Goal: Find contact information: Find contact information

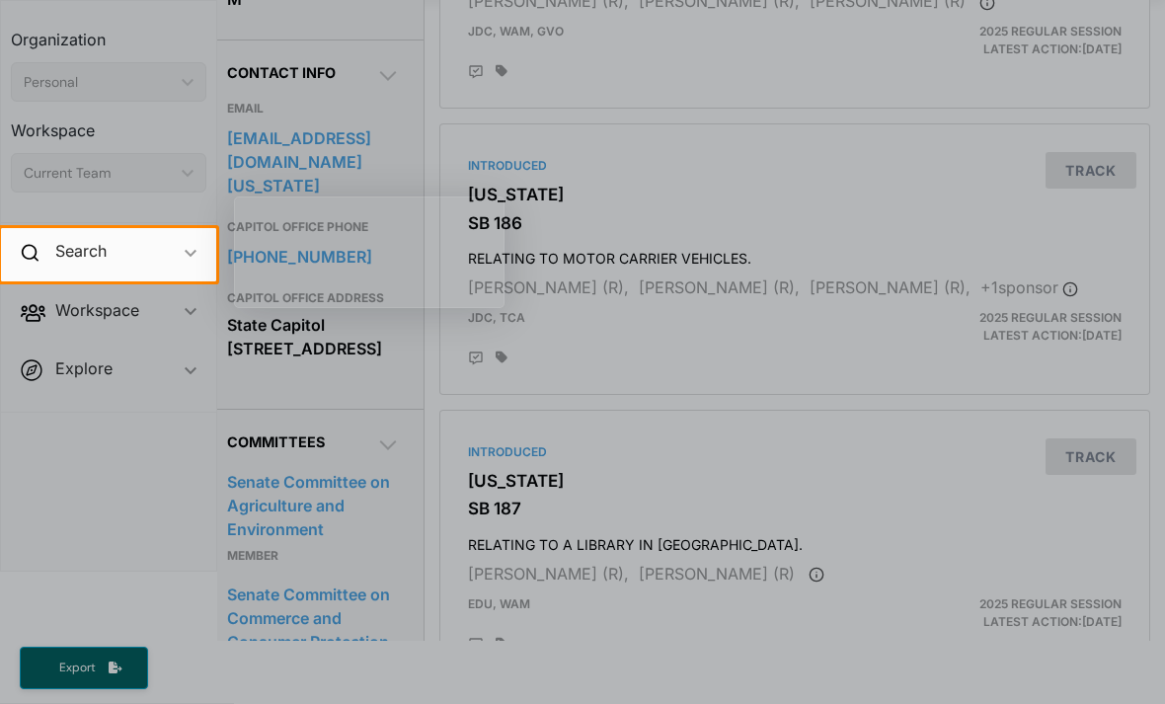
scroll to position [613, 15]
click at [509, 373] on div at bounding box center [582, 492] width 1165 height 423
click at [257, 402] on div at bounding box center [582, 492] width 1165 height 423
click at [369, 412] on div at bounding box center [582, 492] width 1165 height 423
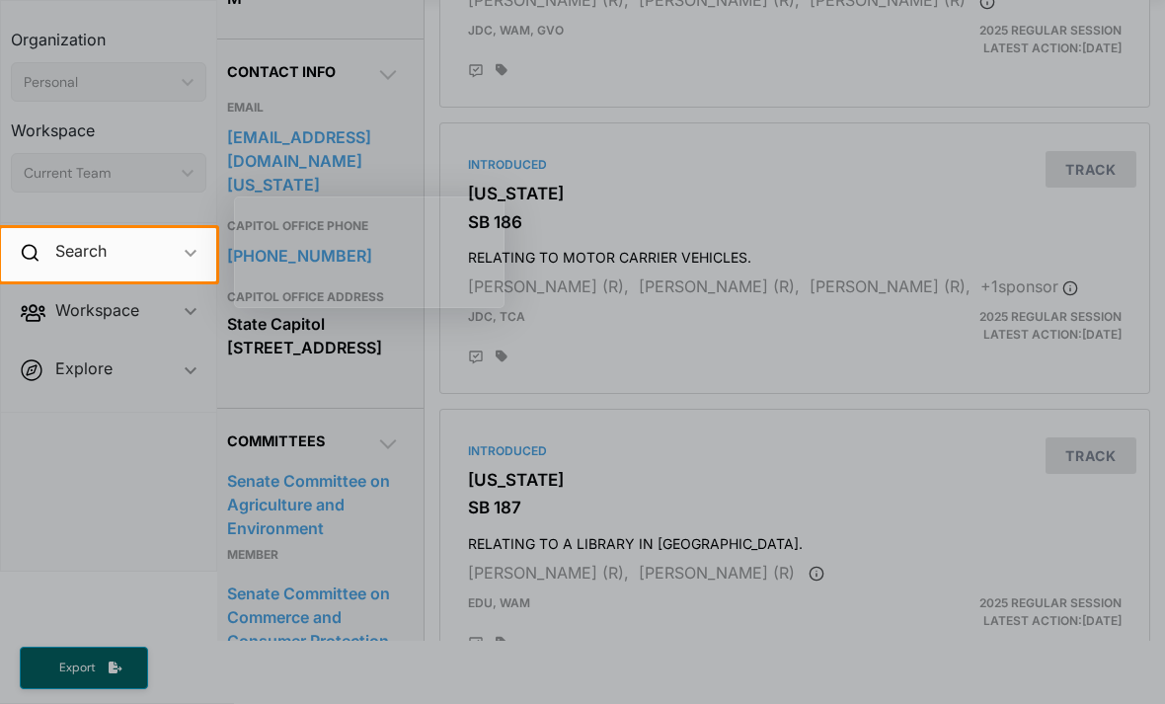
scroll to position [0, 0]
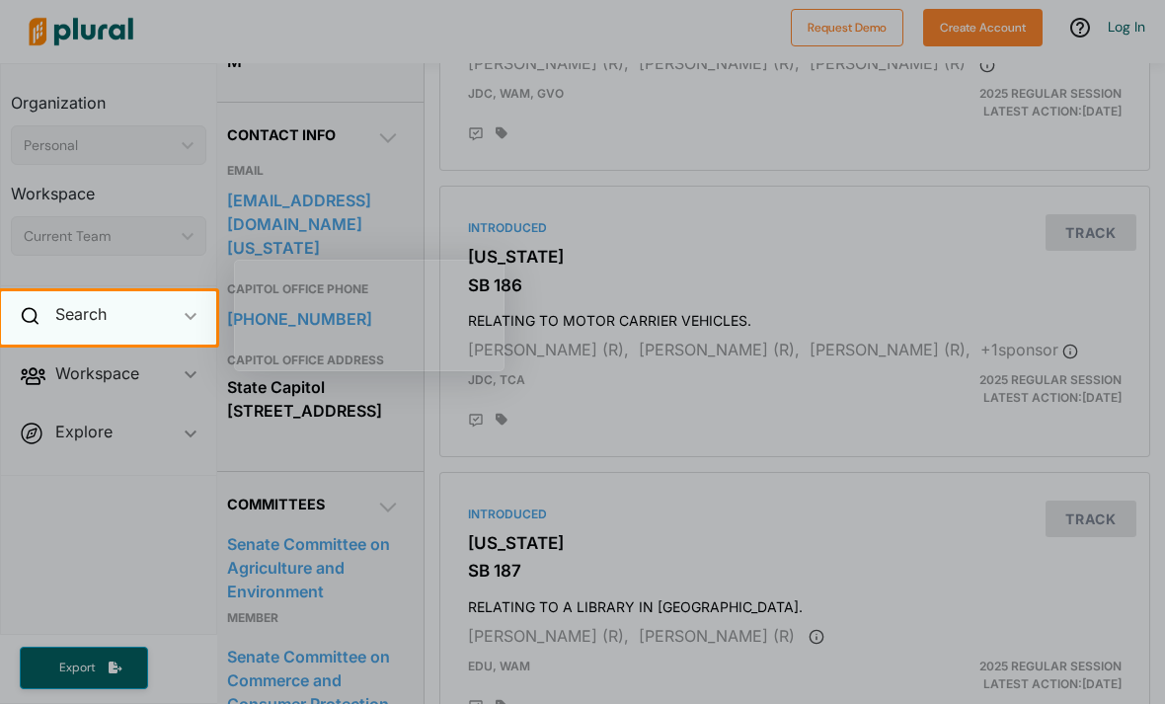
click at [183, 316] on div "Search ic_keyboard_arrow_down" at bounding box center [108, 317] width 215 height 53
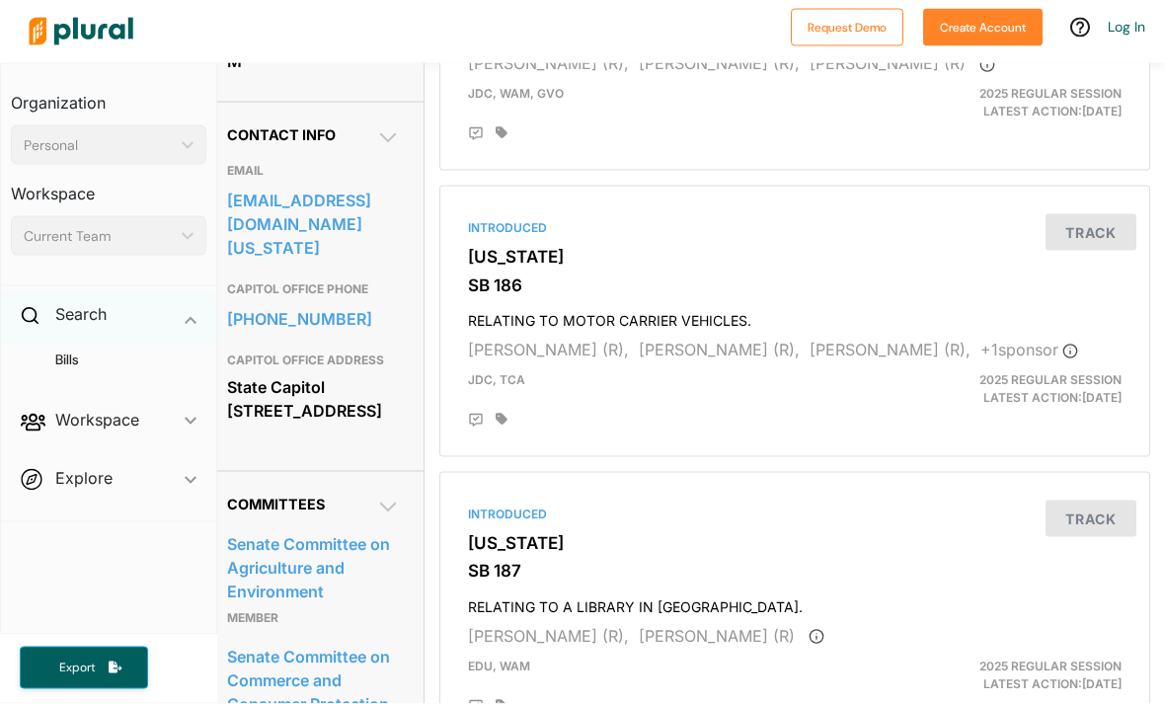
scroll to position [63, 0]
click at [54, 216] on div "Current Team ic_keyboard_arrow_down" at bounding box center [109, 236] width 196 height 40
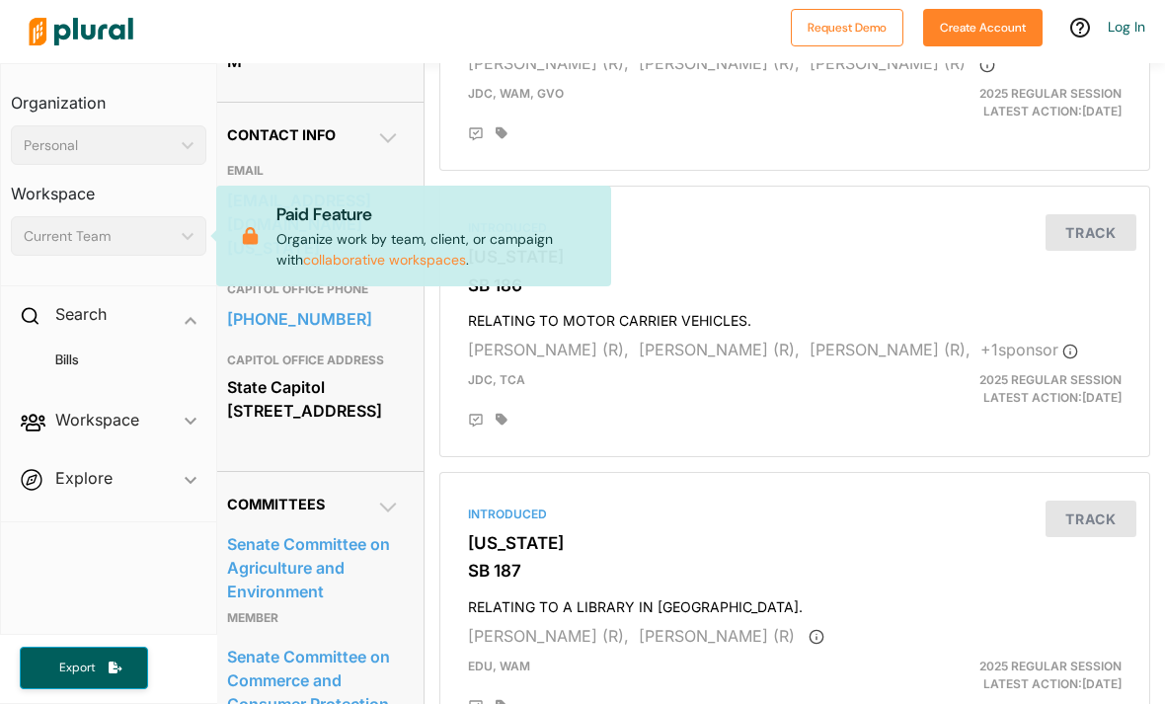
click at [66, 226] on div "Current Team" at bounding box center [99, 236] width 150 height 21
click at [71, 226] on div "Current Team" at bounding box center [99, 236] width 150 height 21
click at [170, 226] on div "Current Team" at bounding box center [99, 236] width 150 height 21
click at [270, 201] on div "Paid Feature Organize work by team, client, or campaign with collaborative work…" at bounding box center [413, 235] width 363 height 69
click at [191, 216] on div "Current Team ic_keyboard_arrow_down" at bounding box center [109, 236] width 196 height 40
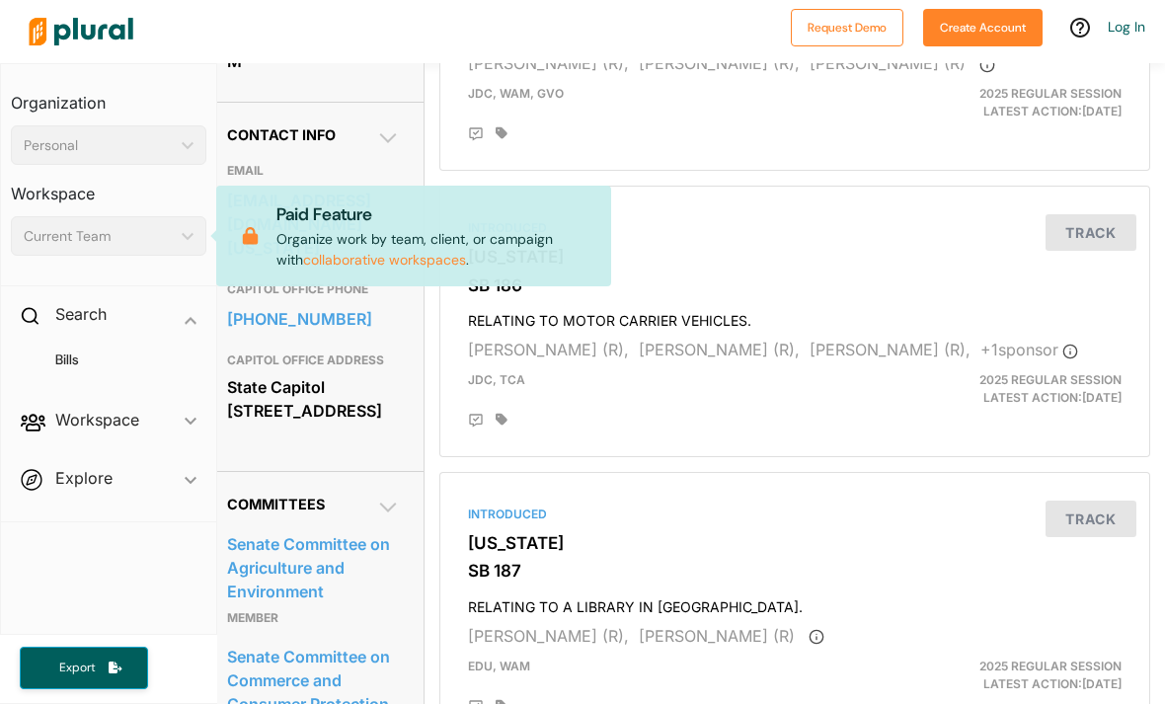
click at [183, 216] on div "Current Team ic_keyboard_arrow_down" at bounding box center [109, 236] width 196 height 40
click at [491, 86] on span "JDC, WAM, GVO" at bounding box center [516, 93] width 96 height 15
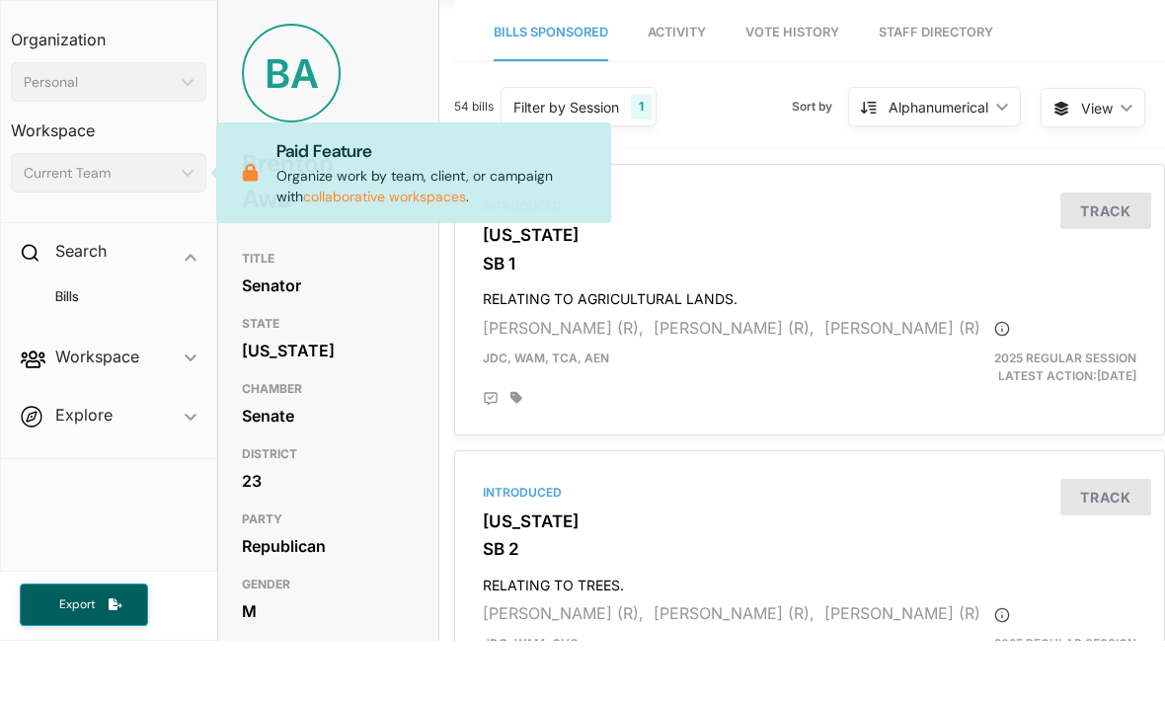
scroll to position [63, 0]
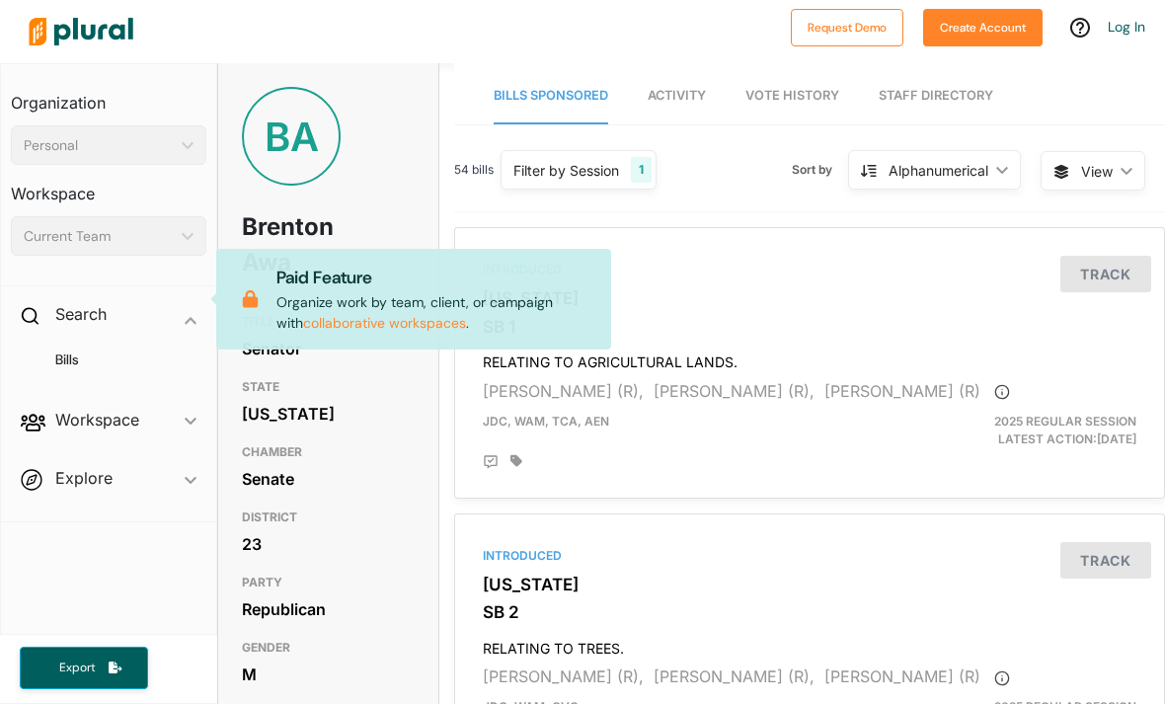
click at [921, 68] on link "Staff Directory" at bounding box center [936, 96] width 115 height 56
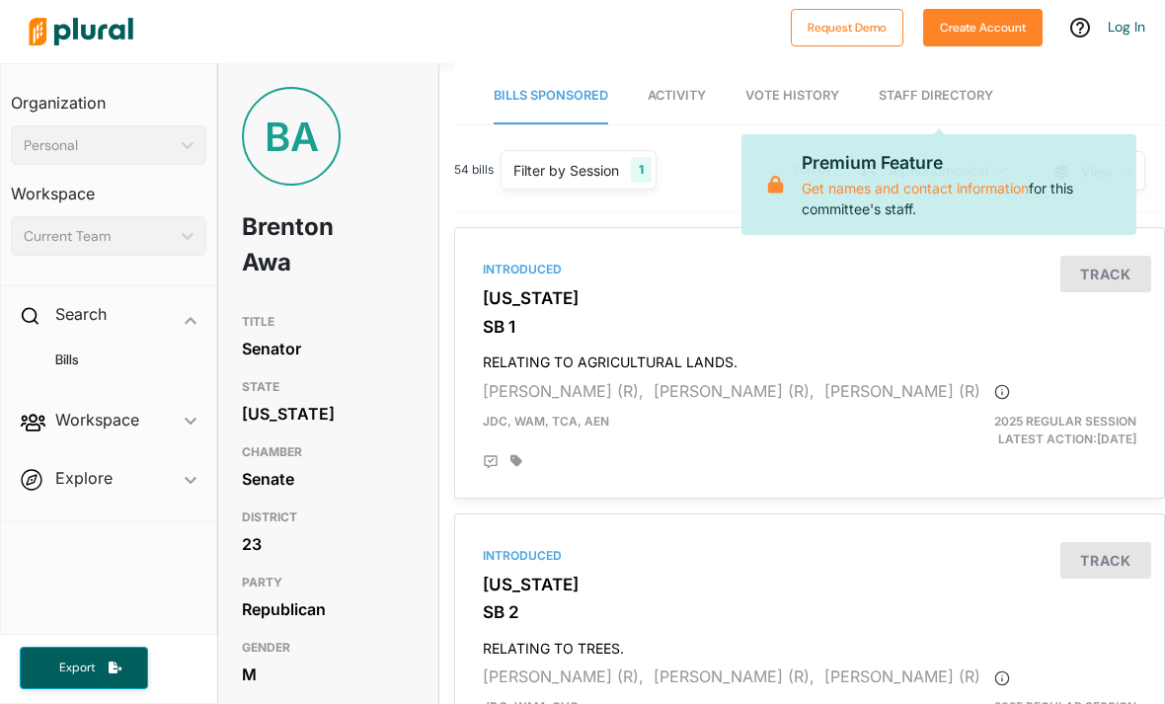
click at [911, 68] on link "Staff Directory" at bounding box center [936, 96] width 115 height 56
click at [916, 68] on link "Staff Directory" at bounding box center [936, 96] width 115 height 56
click at [920, 111] on link "Staff Directory" at bounding box center [936, 96] width 115 height 56
click at [934, 122] on link "Staff Directory" at bounding box center [936, 96] width 115 height 56
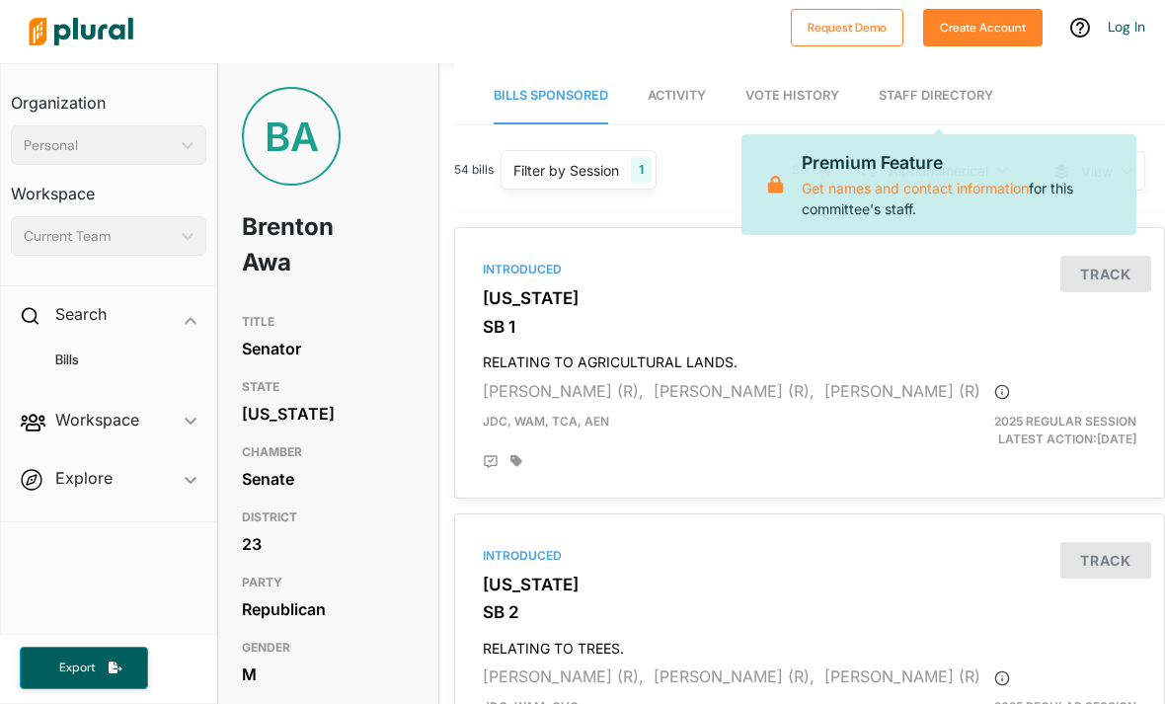
click at [934, 122] on link "Staff Directory" at bounding box center [936, 96] width 115 height 56
click at [840, 193] on link "Get names and contact information" at bounding box center [915, 188] width 227 height 17
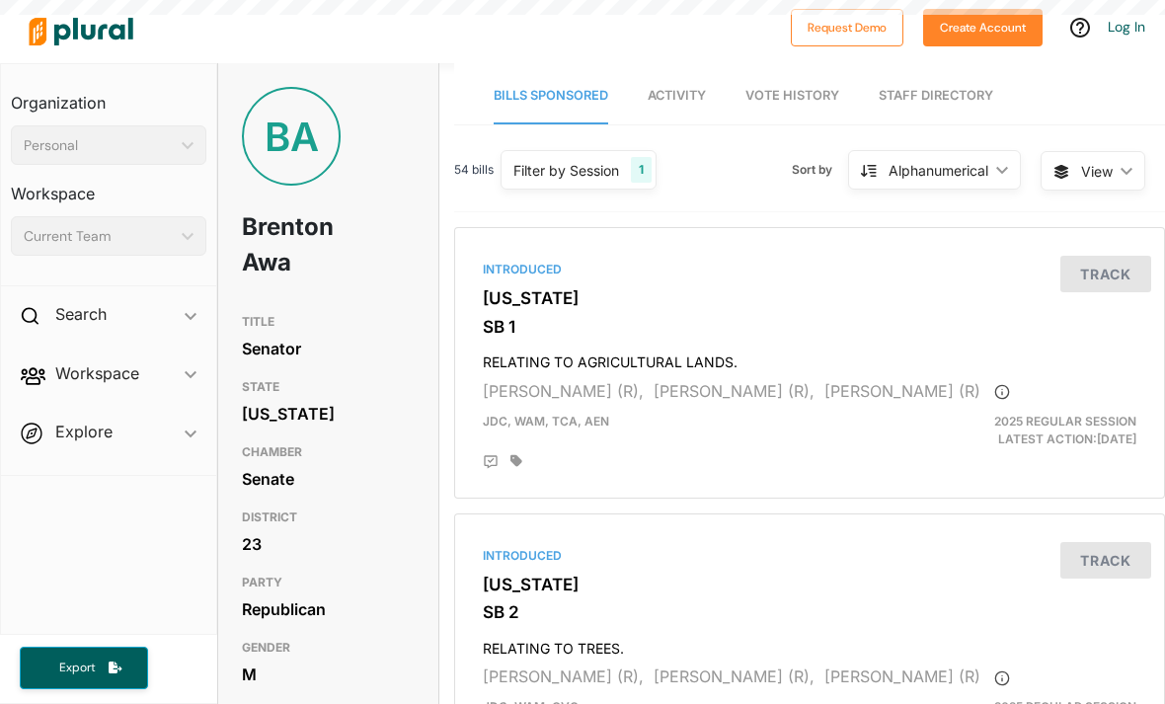
scroll to position [63, 0]
click at [914, 68] on link "Staff Directory" at bounding box center [936, 96] width 115 height 56
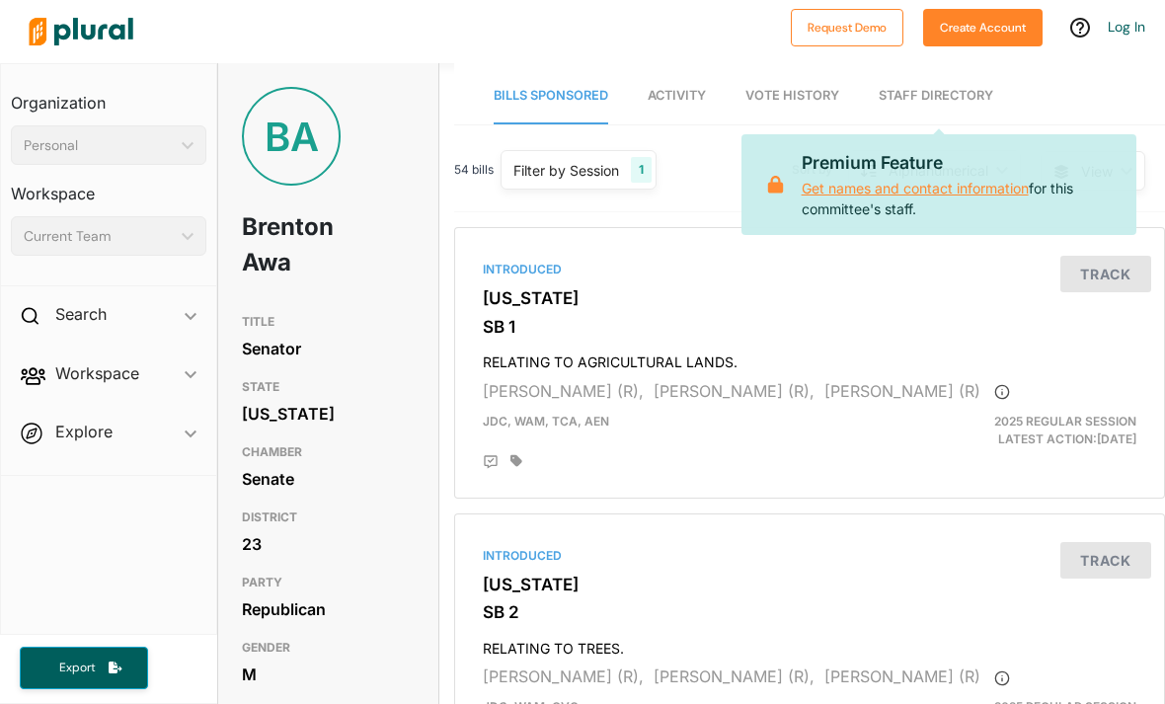
click at [820, 180] on link "Get names and contact information" at bounding box center [915, 188] width 227 height 17
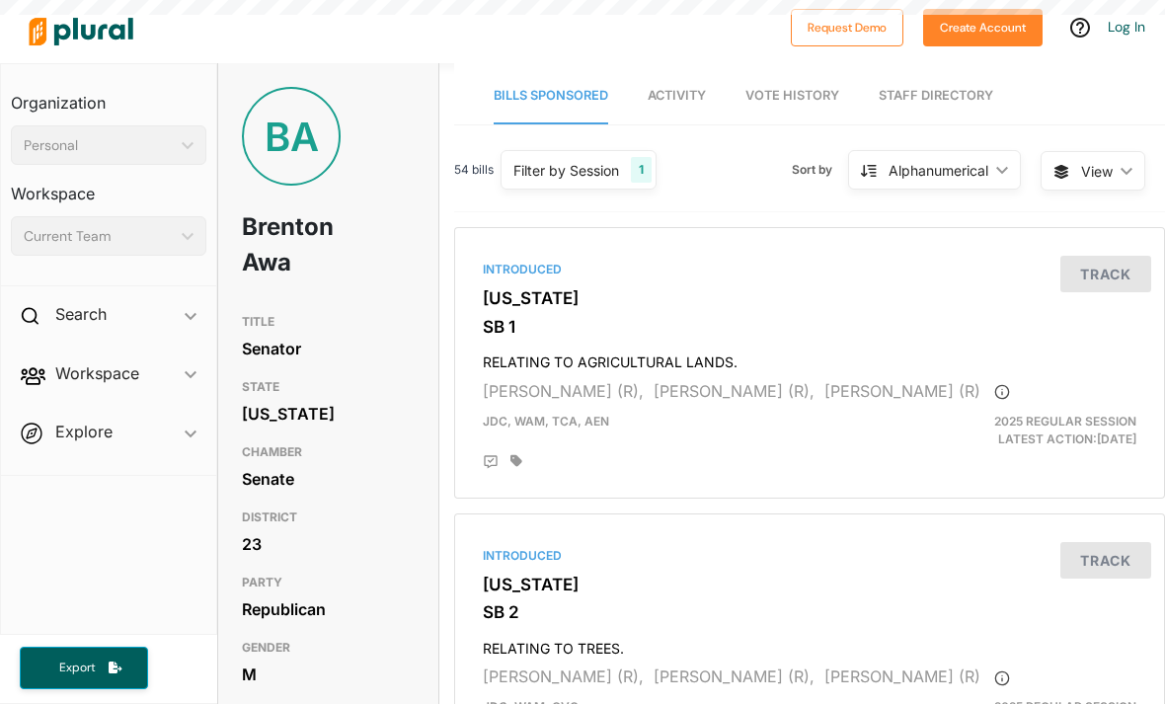
scroll to position [63, 0]
